Goal: Information Seeking & Learning: Learn about a topic

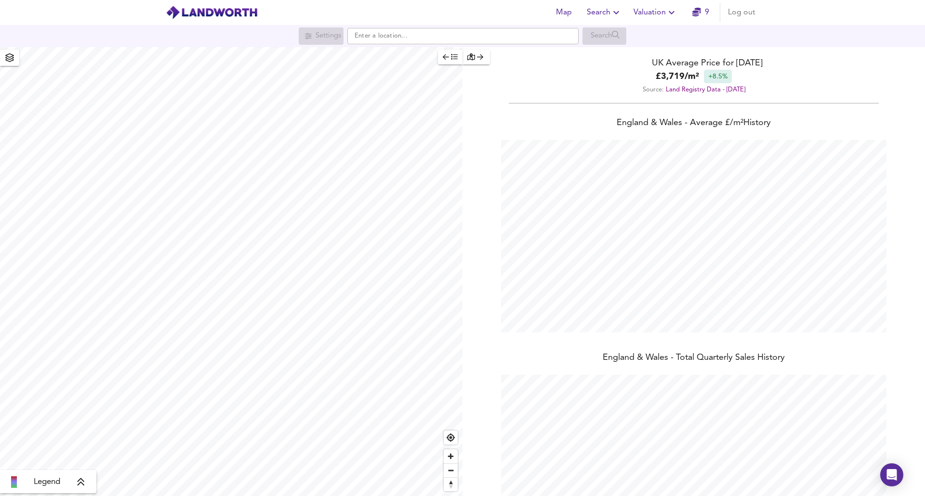
scroll to position [496, 925]
click at [451, 455] on span "Zoom in" at bounding box center [451, 457] width 14 height 14
click at [449, 458] on span "Zoom in" at bounding box center [451, 457] width 14 height 14
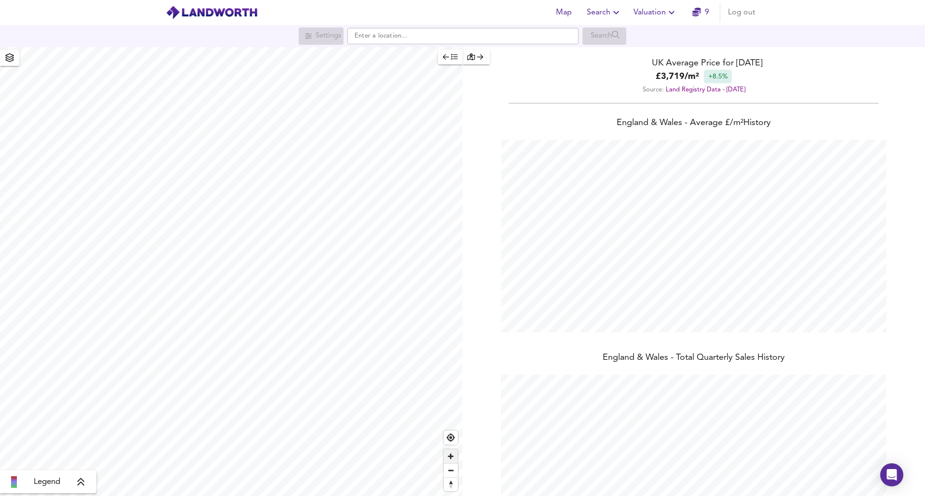
click at [449, 458] on span "Zoom in" at bounding box center [451, 457] width 14 height 14
click at [453, 457] on span "Zoom in" at bounding box center [451, 457] width 14 height 14
click at [452, 457] on span "Zoom in" at bounding box center [451, 457] width 14 height 14
click at [408, 40] on input "text" at bounding box center [462, 36] width 231 height 16
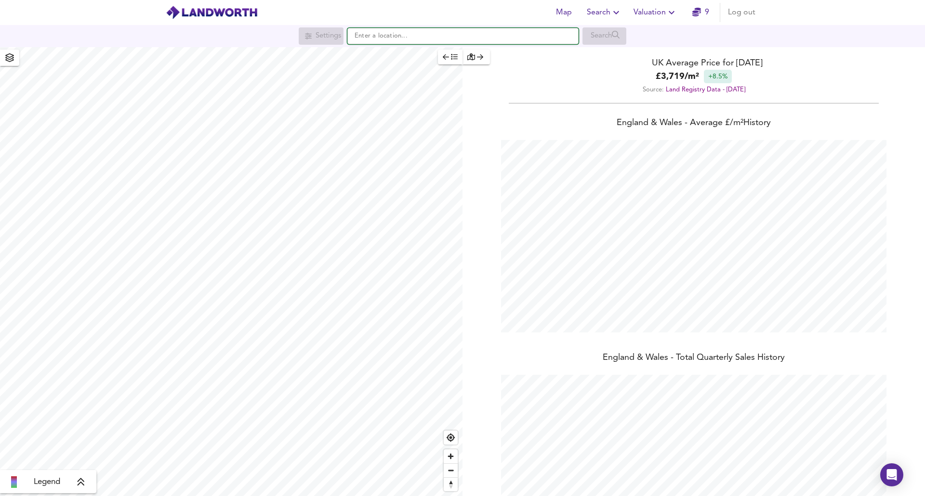
paste input "SN5 5DD"
click at [404, 54] on small "Nightwood Copse, Peatmoor, [GEOGRAPHIC_DATA]" at bounding box center [464, 55] width 132 height 6
type input "Nightwood Copse, Peatmoor, Swindon SN5 5DD"
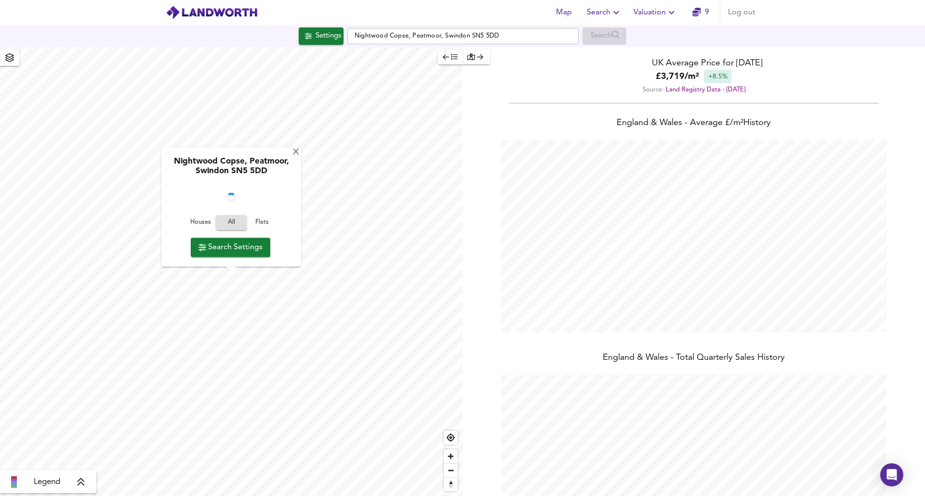
checkbox input "false"
checkbox input "true"
click at [450, 456] on span "Zoom in" at bounding box center [451, 457] width 14 height 14
click at [282, 186] on input "checkbox" at bounding box center [286, 186] width 14 height 5
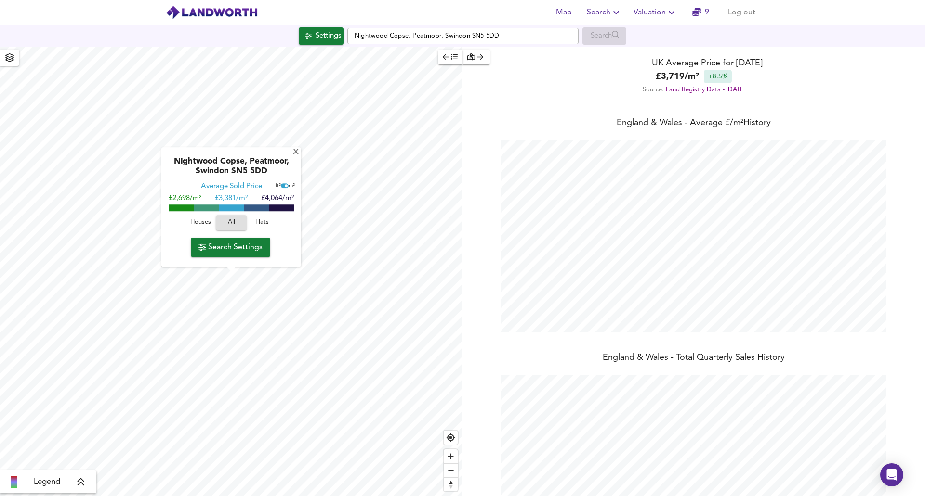
checkbox input "false"
click at [448, 455] on span "Zoom in" at bounding box center [451, 457] width 14 height 14
click at [294, 153] on div "X" at bounding box center [296, 152] width 8 height 9
click at [503, 42] on input "Nightwood Copse, Peatmoor, Swindon SN5 5DD" at bounding box center [462, 36] width 231 height 16
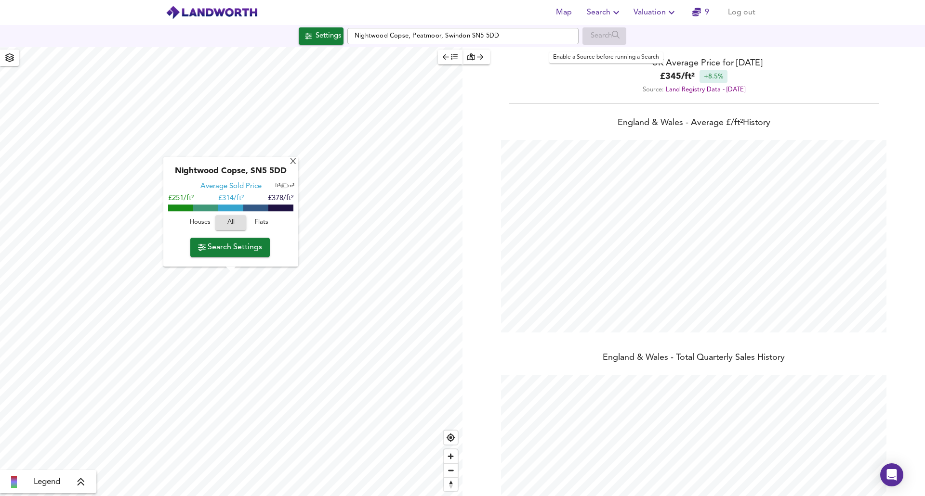
click at [615, 40] on div "Search" at bounding box center [604, 35] width 44 height 17
click at [450, 466] on span "Zoom out" at bounding box center [451, 470] width 14 height 13
click at [450, 468] on span "Zoom out" at bounding box center [451, 470] width 14 height 13
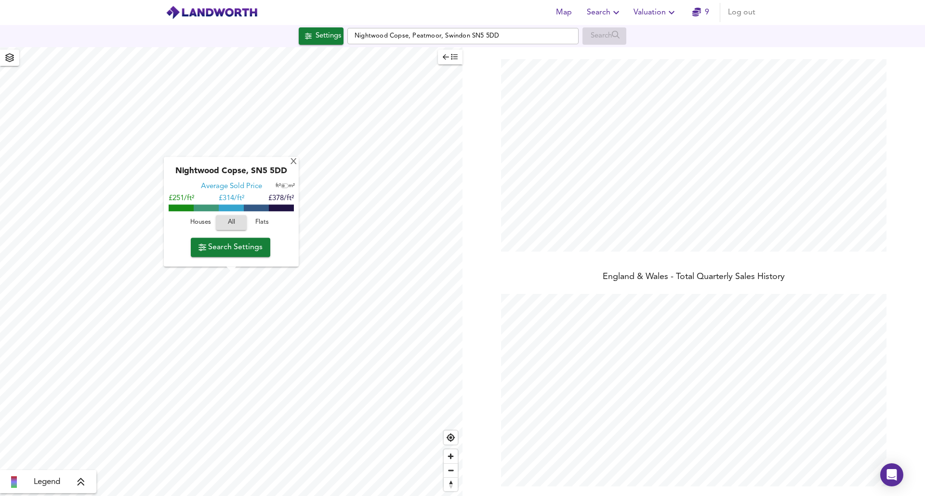
scroll to position [0, 0]
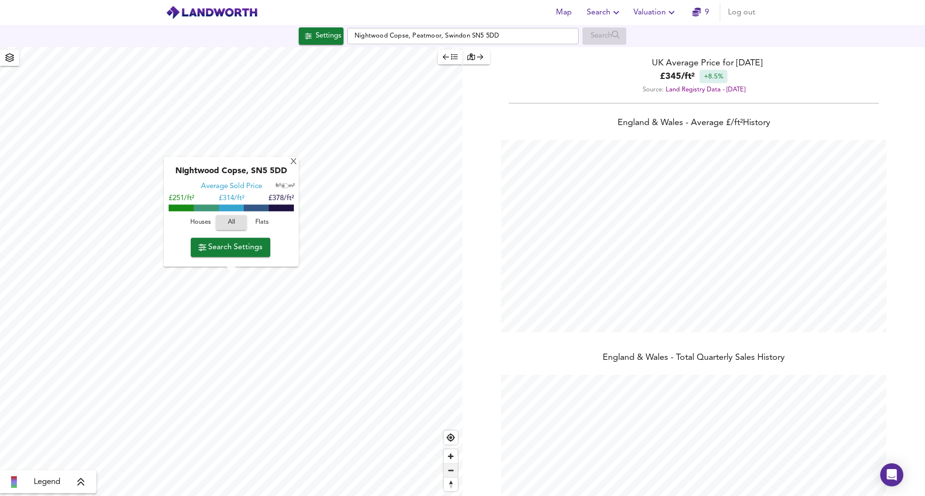
click at [452, 474] on span "Zoom out" at bounding box center [451, 470] width 14 height 13
click at [84, 483] on icon at bounding box center [81, 483] width 9 height 10
click at [450, 457] on span "Zoom in" at bounding box center [451, 457] width 14 height 14
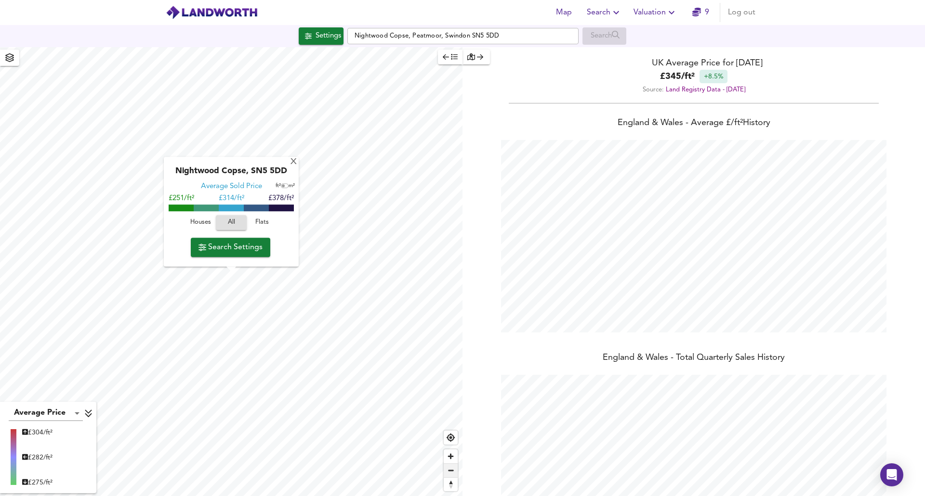
click at [453, 475] on span "Zoom out" at bounding box center [451, 470] width 14 height 13
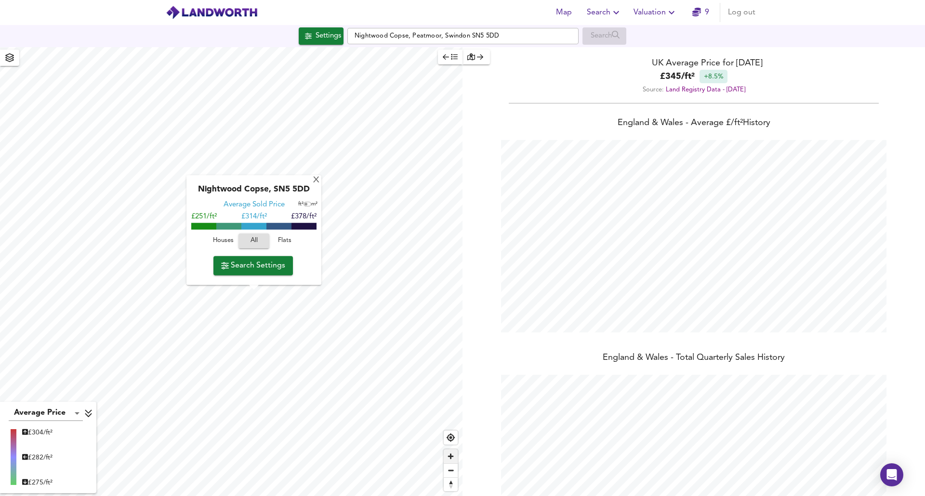
click at [453, 454] on span "Zoom in" at bounding box center [451, 457] width 14 height 14
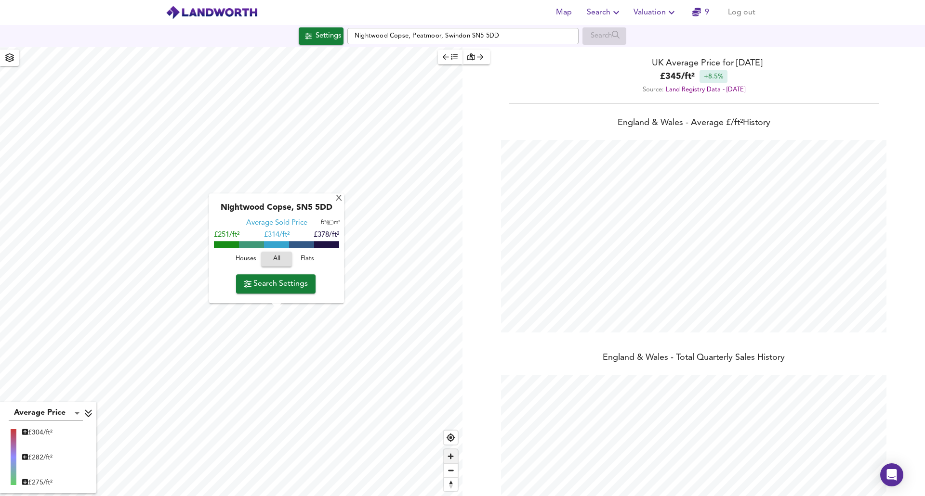
click at [450, 455] on span "Zoom in" at bounding box center [451, 457] width 14 height 14
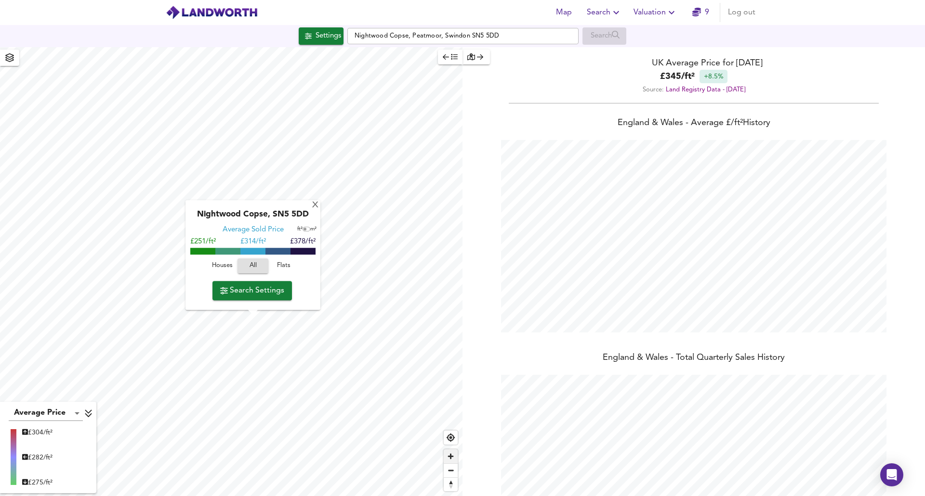
click at [450, 457] on span "Zoom in" at bounding box center [451, 457] width 14 height 14
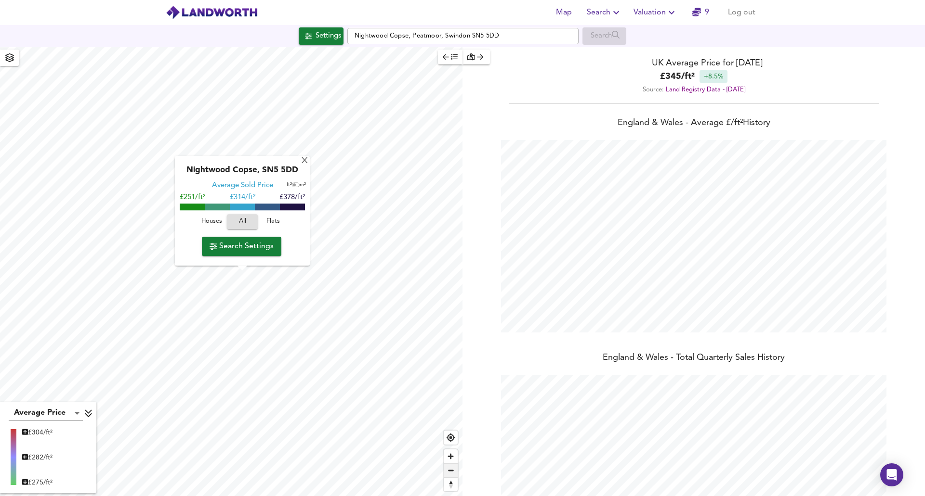
click at [453, 475] on span "Zoom out" at bounding box center [451, 470] width 14 height 13
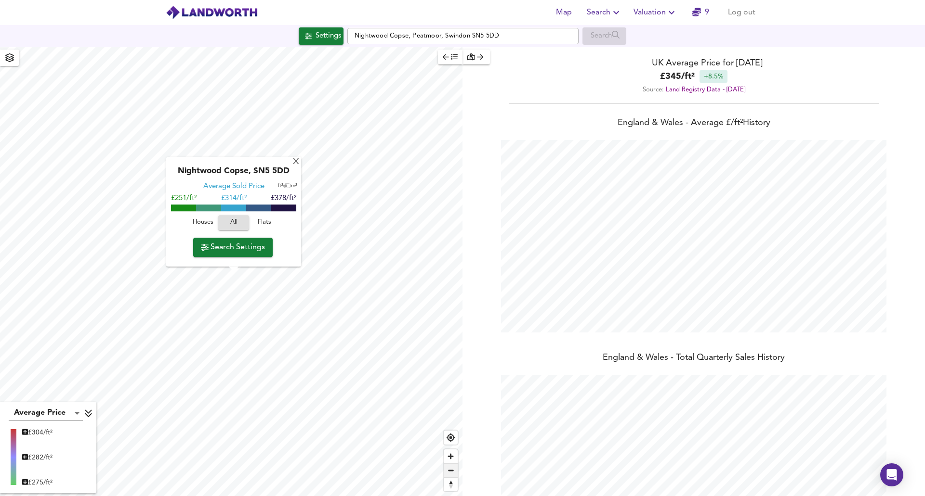
click at [453, 475] on span "Zoom out" at bounding box center [451, 470] width 14 height 13
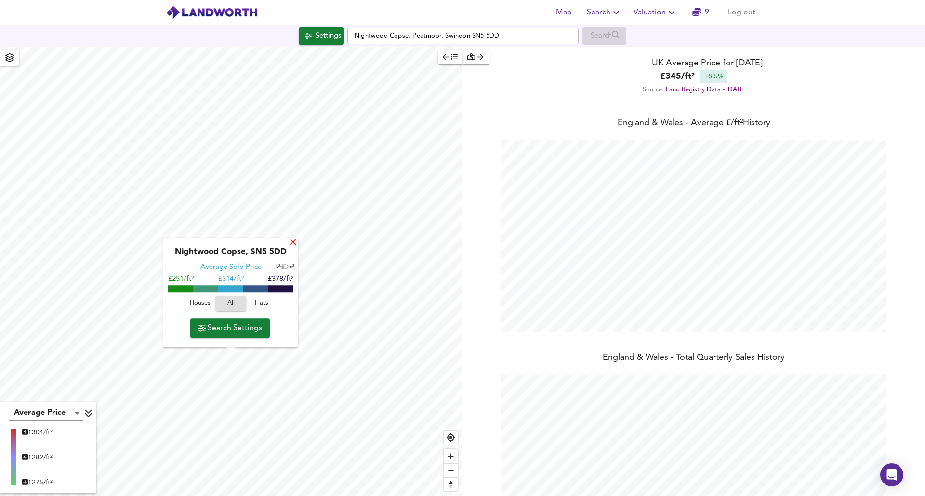
click at [292, 243] on div "X" at bounding box center [293, 243] width 8 height 9
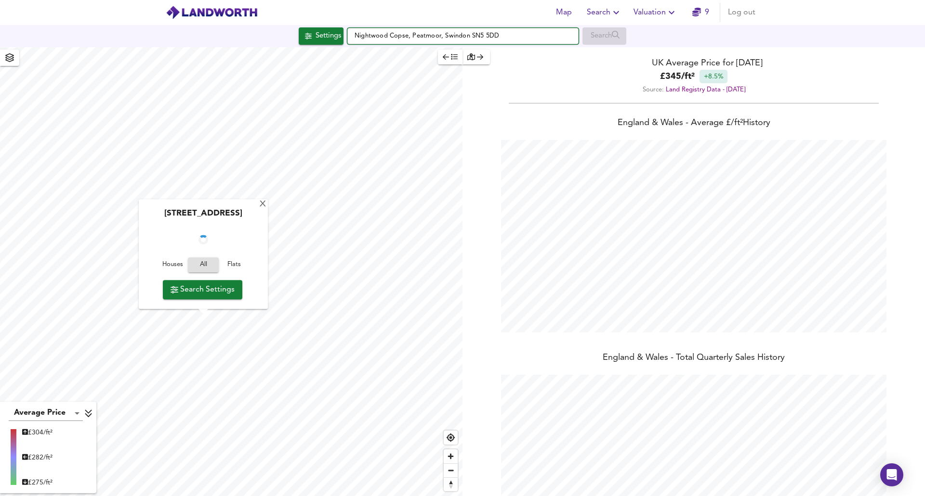
click at [539, 38] on input "Nightwood Copse, Peatmoor, Swindon SN5 5DD" at bounding box center [462, 36] width 231 height 16
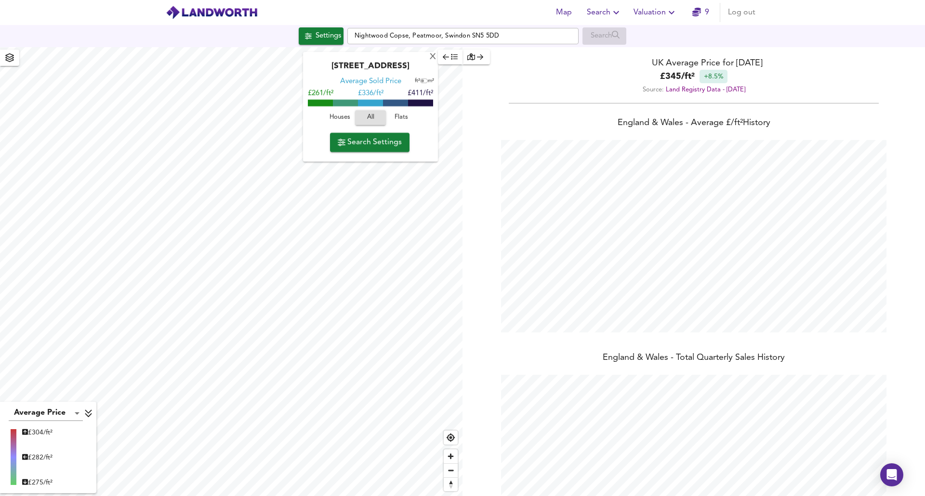
click at [484, 130] on div "X Wynwards Road, SN25 4ZP Average Sold Price ft² m² £261/ft² £ 336/ft² £411/ft²…" at bounding box center [462, 271] width 925 height 449
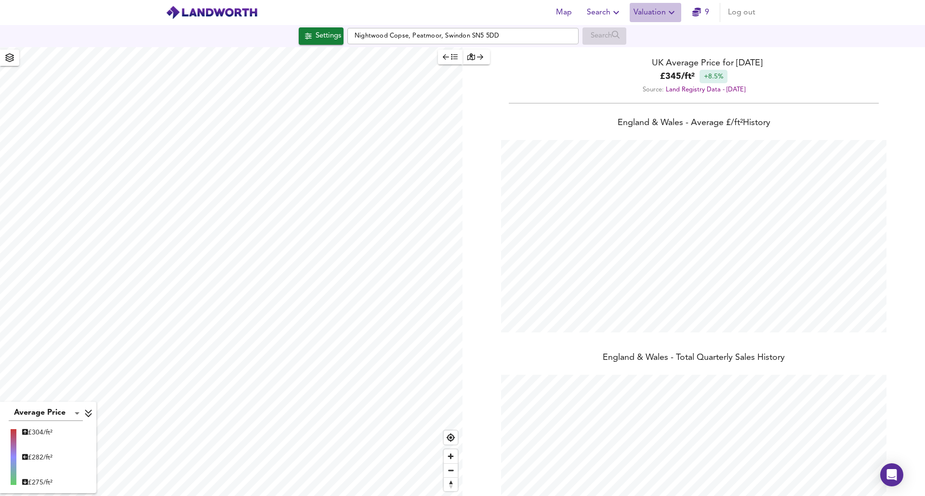
click at [671, 12] on icon "button" at bounding box center [671, 13] width 12 height 12
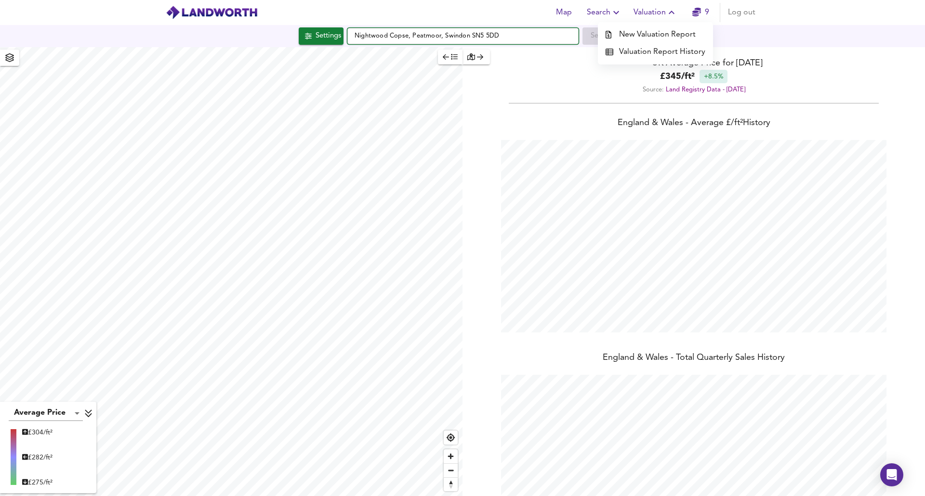
click at [503, 40] on input "Nightwood Copse, Peatmoor, Swindon SN5 5DD" at bounding box center [462, 36] width 231 height 16
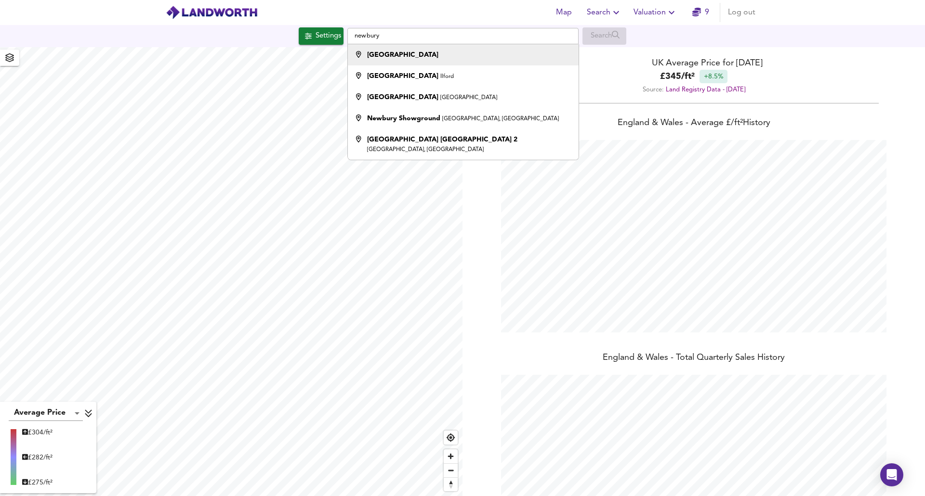
click at [397, 57] on div "[GEOGRAPHIC_DATA]" at bounding box center [460, 55] width 221 height 10
type input "[GEOGRAPHIC_DATA]"
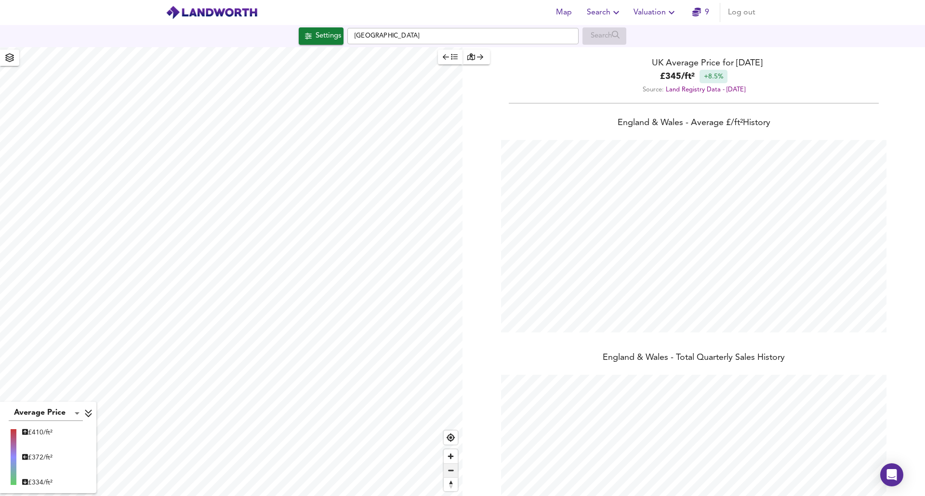
click at [452, 475] on span "Zoom out" at bounding box center [451, 470] width 14 height 13
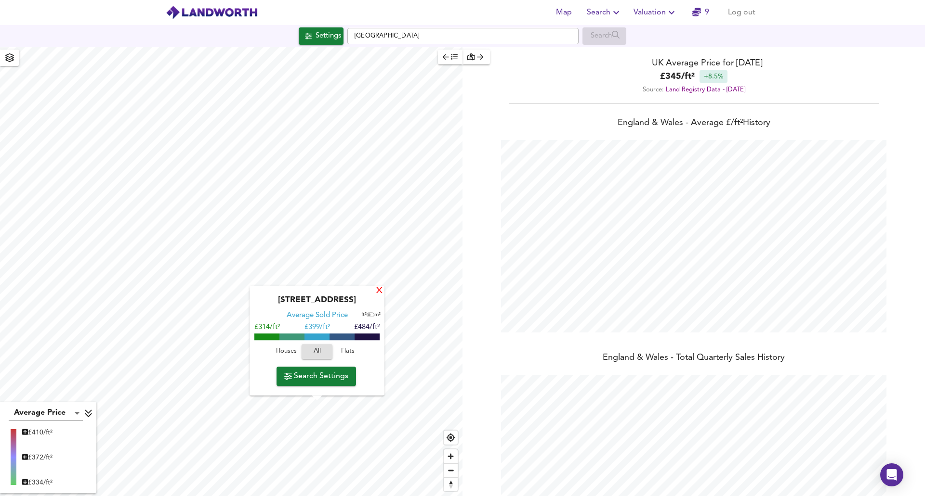
click at [377, 292] on div "X" at bounding box center [379, 291] width 8 height 9
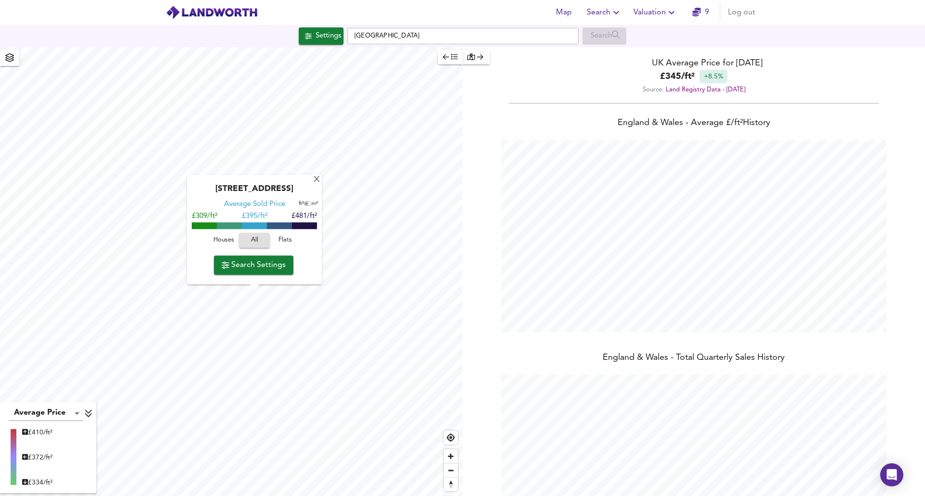
click at [308, 205] on input "checkbox" at bounding box center [306, 204] width 14 height 5
checkbox input "true"
click at [314, 181] on div "X" at bounding box center [317, 180] width 8 height 9
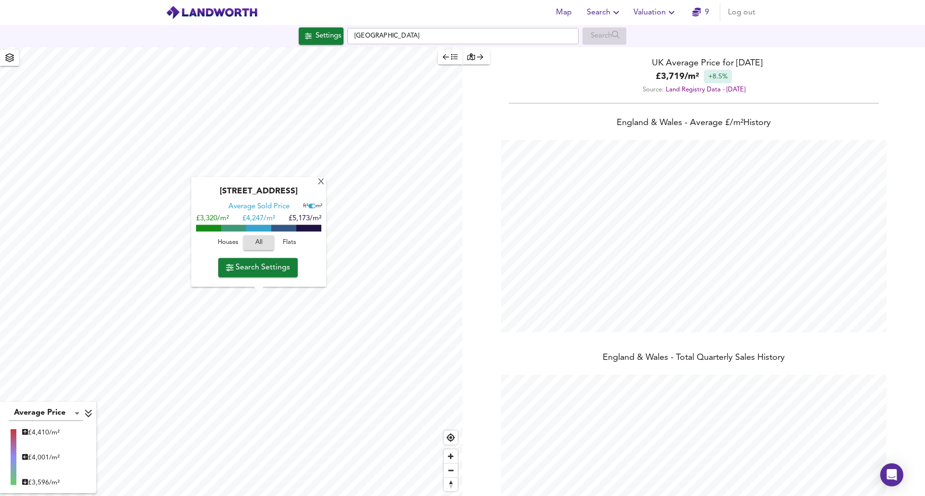
click at [308, 207] on input "checkbox" at bounding box center [313, 206] width 14 height 5
checkbox input "false"
click at [320, 181] on div "X" at bounding box center [321, 182] width 8 height 9
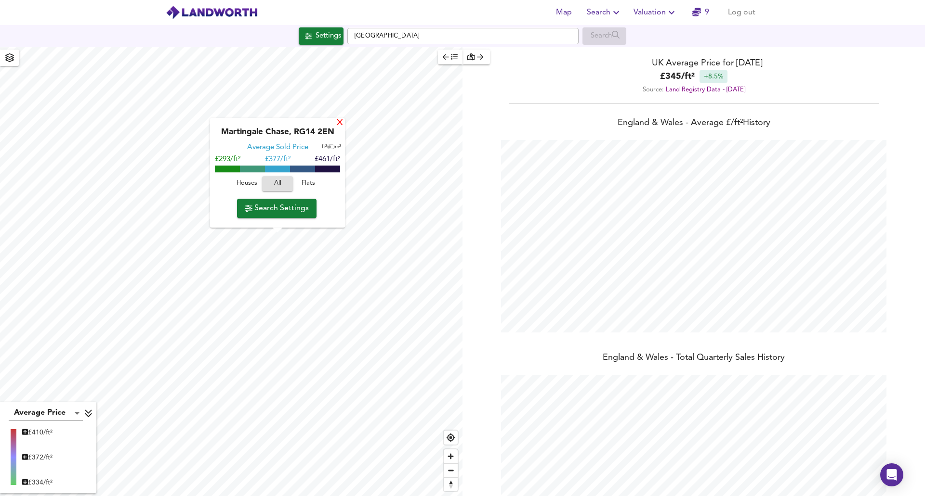
click at [338, 124] on div "X" at bounding box center [340, 123] width 8 height 9
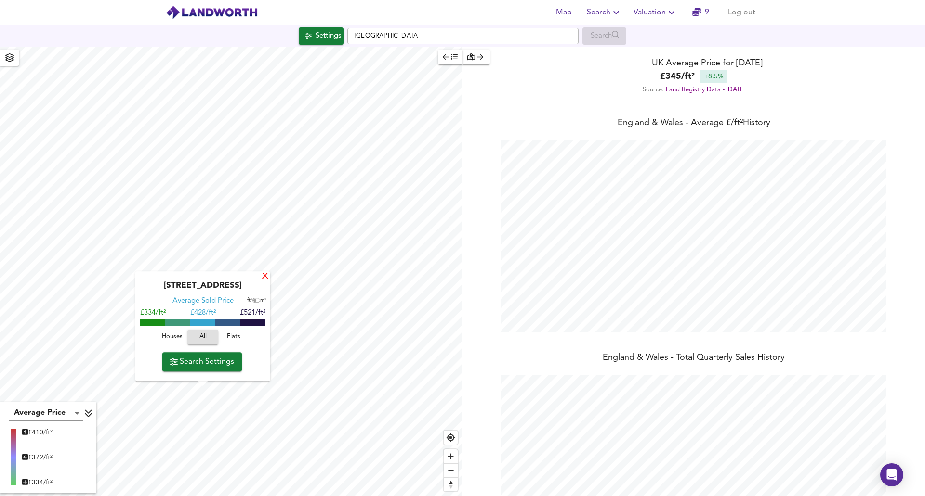
click at [261, 279] on div "X" at bounding box center [265, 277] width 8 height 9
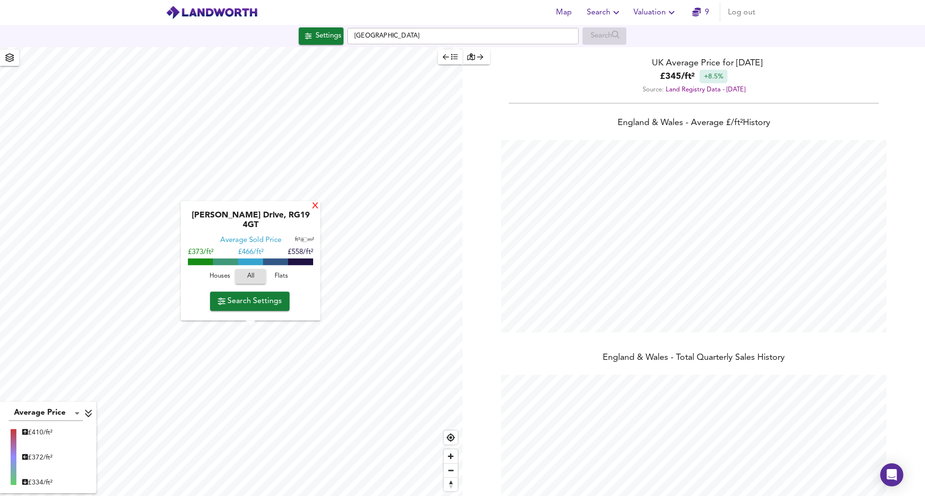
click at [312, 211] on div "X" at bounding box center [315, 206] width 8 height 9
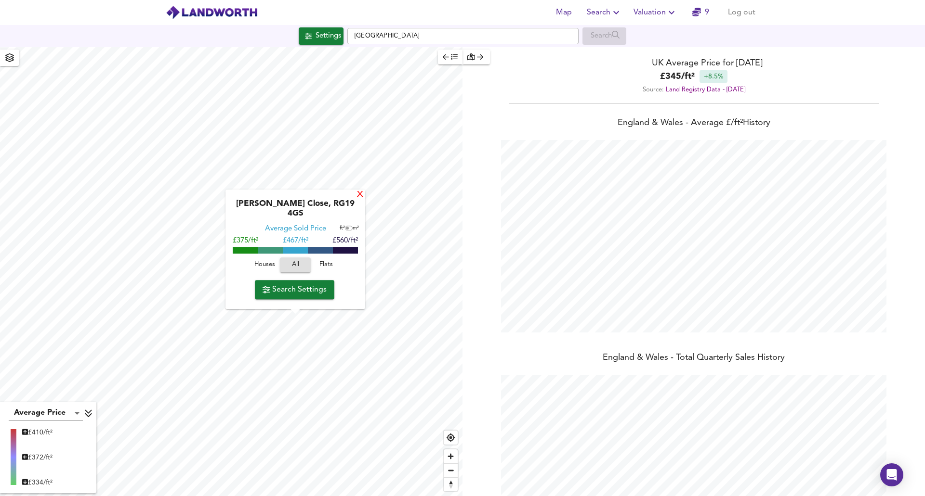
click at [356, 200] on div "X" at bounding box center [360, 195] width 8 height 9
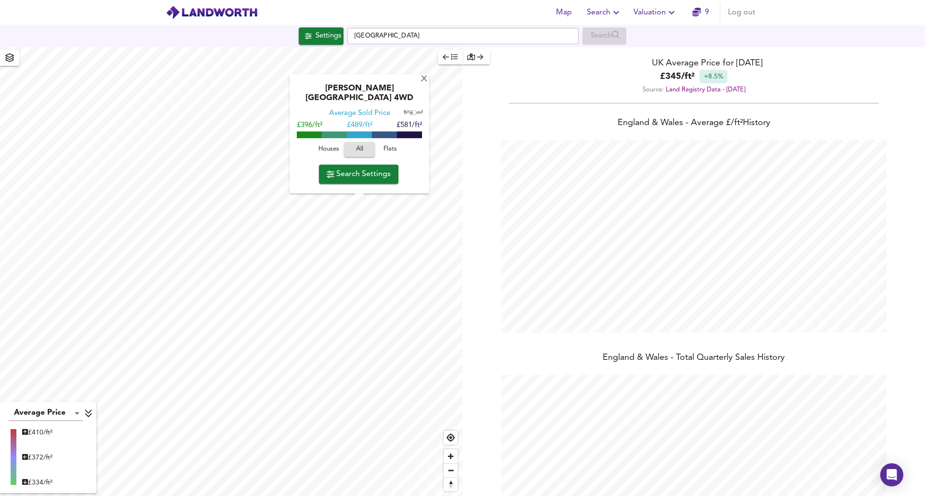
click at [417, 93] on div "[PERSON_NAME][GEOGRAPHIC_DATA] 4WD" at bounding box center [359, 96] width 130 height 25
click at [423, 84] on div "X" at bounding box center [424, 79] width 8 height 9
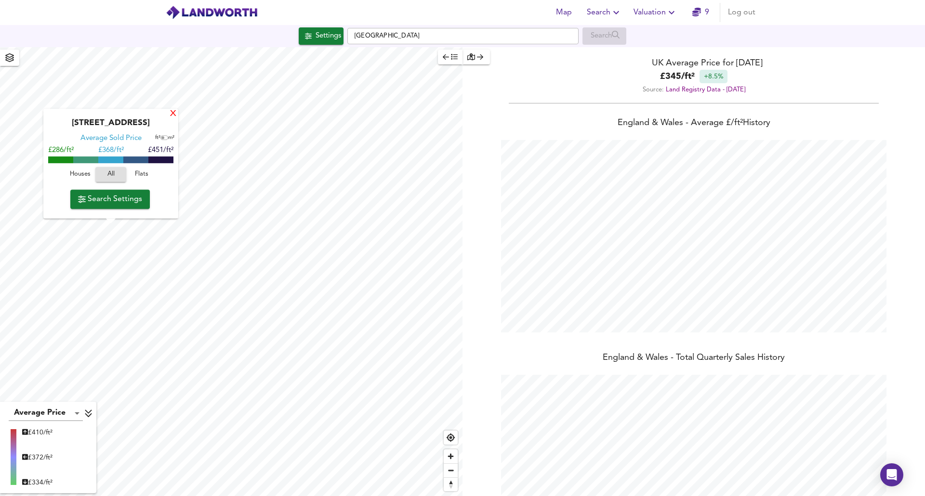
click at [172, 115] on div "X" at bounding box center [173, 114] width 8 height 9
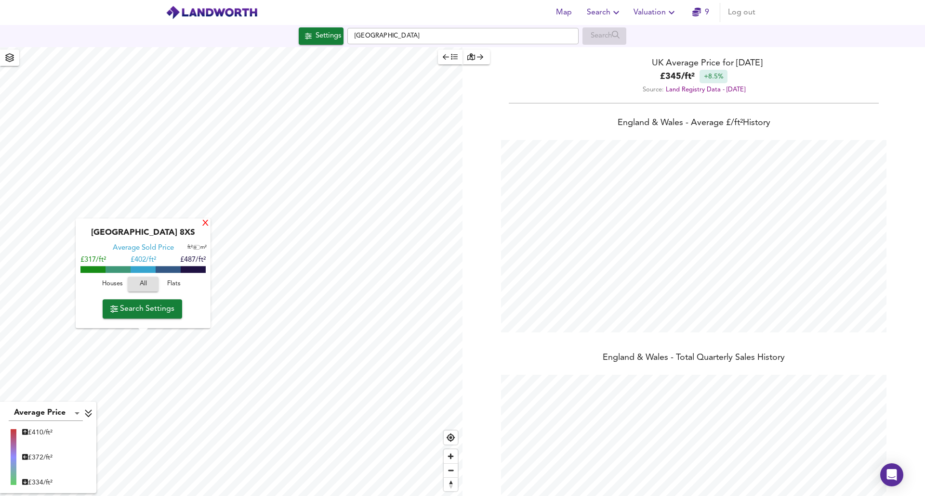
click at [209, 224] on div "X" at bounding box center [205, 224] width 8 height 9
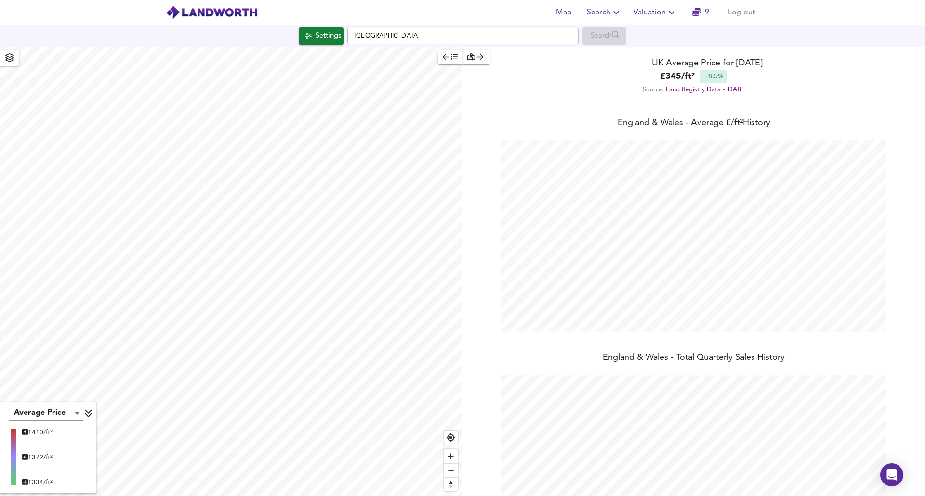
click at [466, 123] on div "Average Price landworth £ 410/ft² £ 372/ft² £ 334/ft² UK Average Price for [DAT…" at bounding box center [462, 271] width 925 height 449
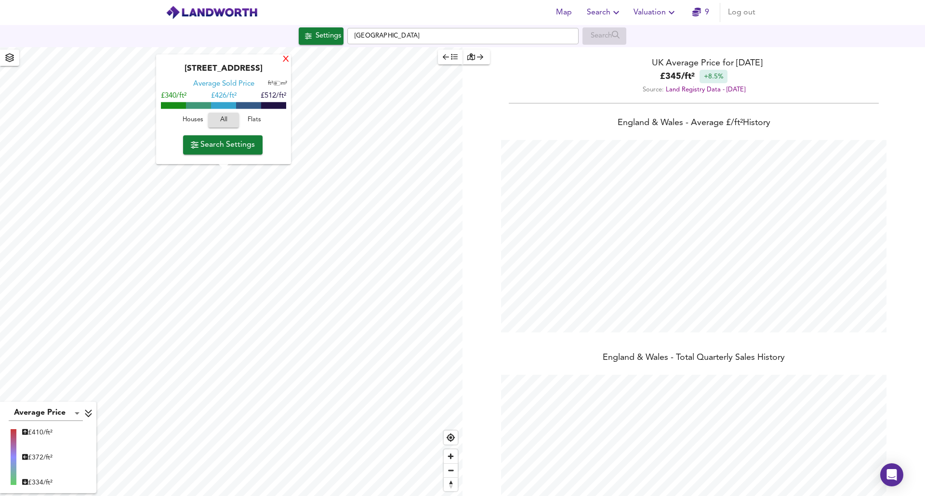
click at [287, 59] on div "X" at bounding box center [286, 59] width 8 height 9
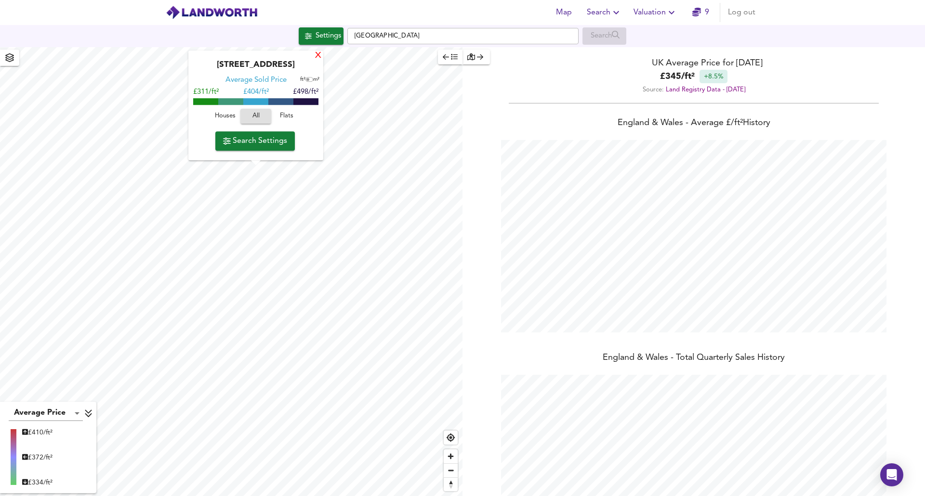
click at [318, 59] on div "X" at bounding box center [318, 56] width 8 height 9
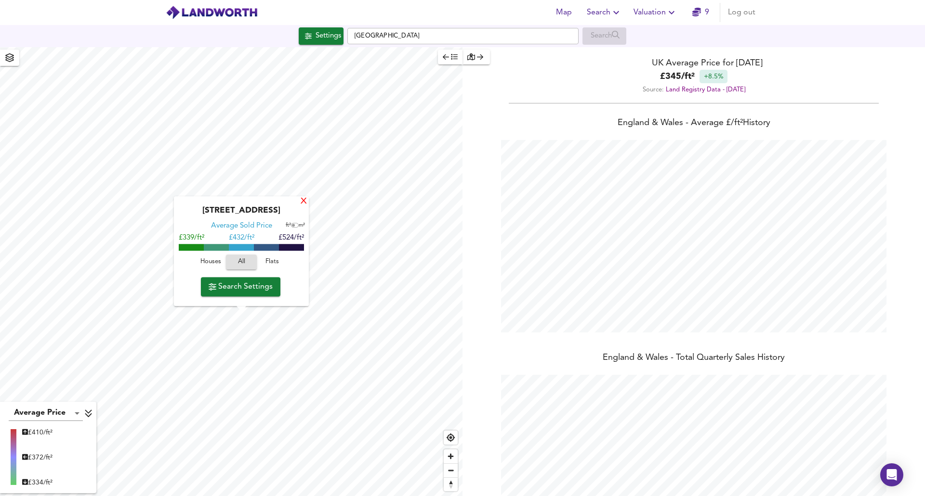
click at [302, 205] on div "X" at bounding box center [304, 201] width 8 height 9
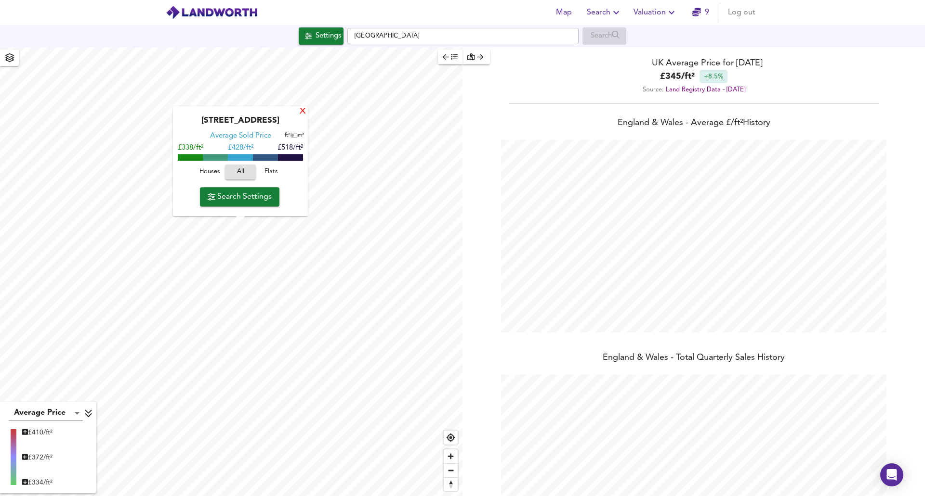
click at [301, 115] on div "X" at bounding box center [303, 111] width 8 height 9
